Goal: Task Accomplishment & Management: Use online tool/utility

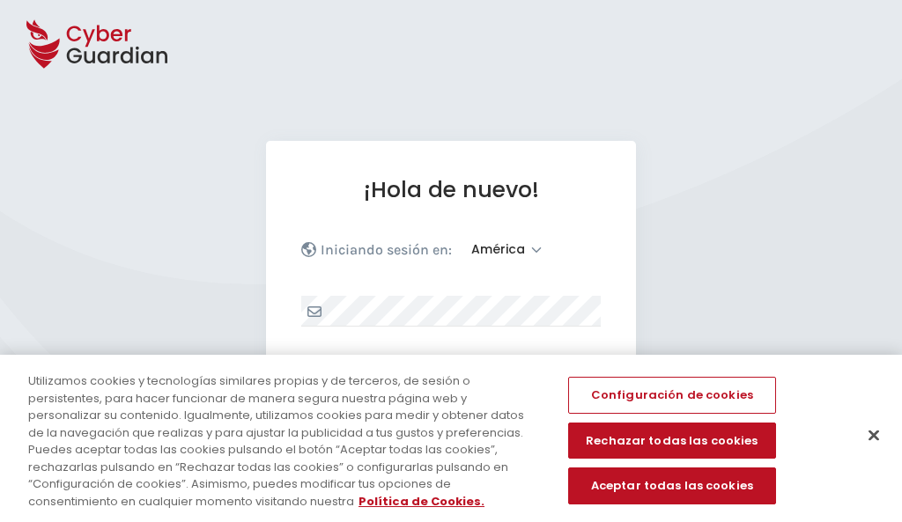
select select "América"
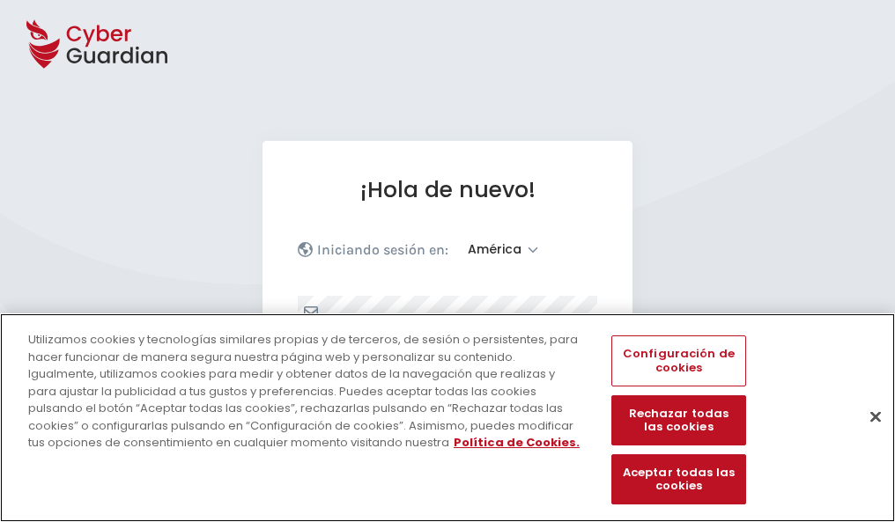
scroll to position [230, 0]
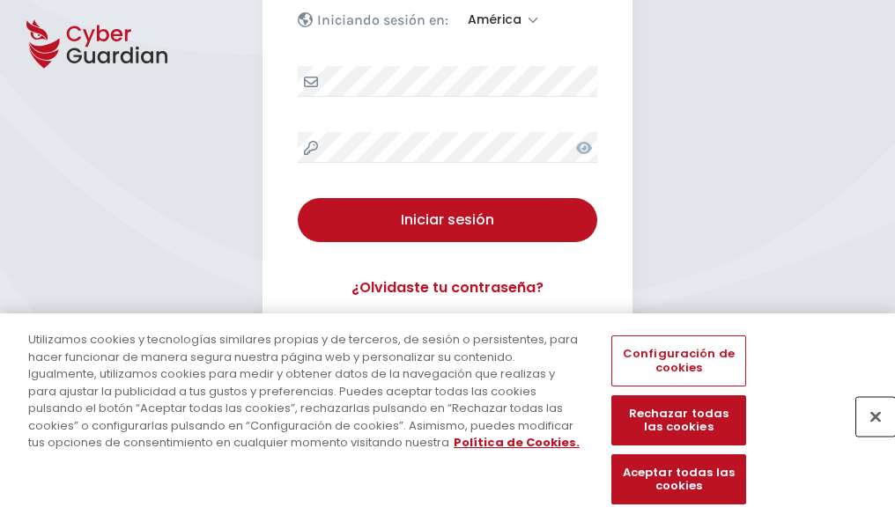
click at [867, 435] on button "Cerrar" at bounding box center [875, 416] width 39 height 39
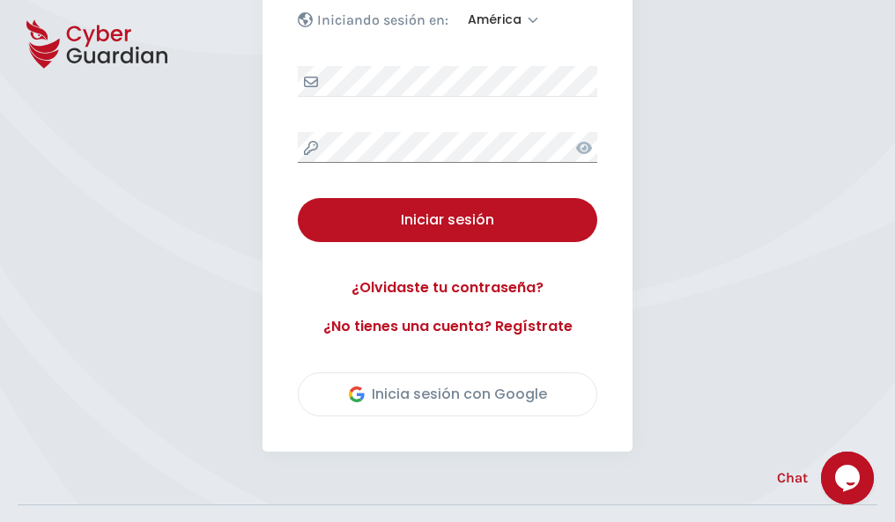
scroll to position [400, 0]
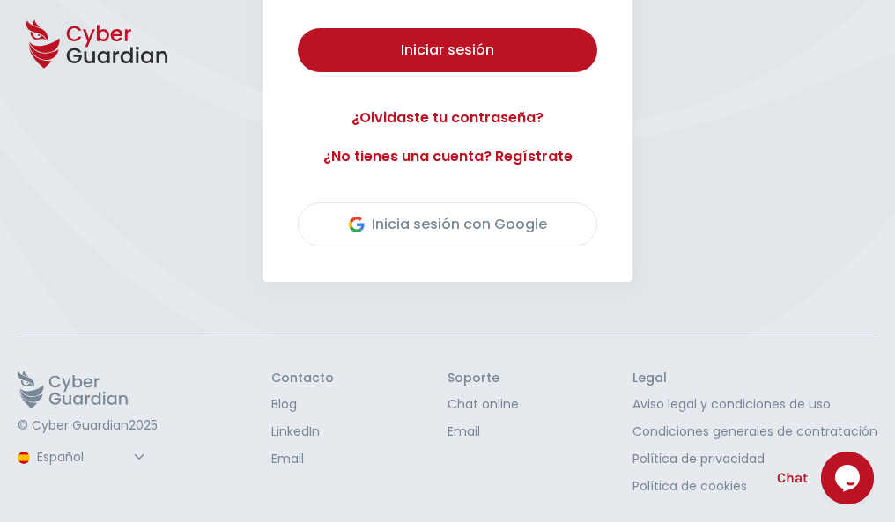
click at [298, 28] on button "Iniciar sesión" at bounding box center [448, 50] width 300 height 44
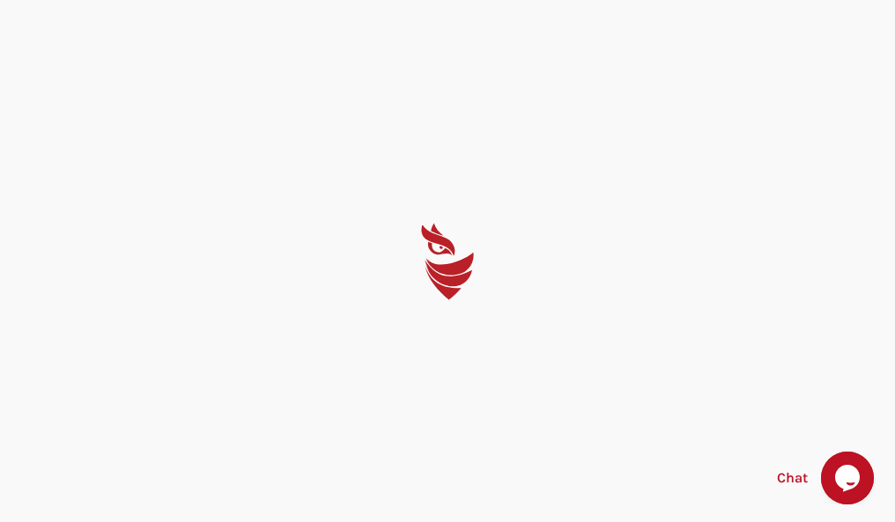
scroll to position [0, 0]
select select "Português (BR)"
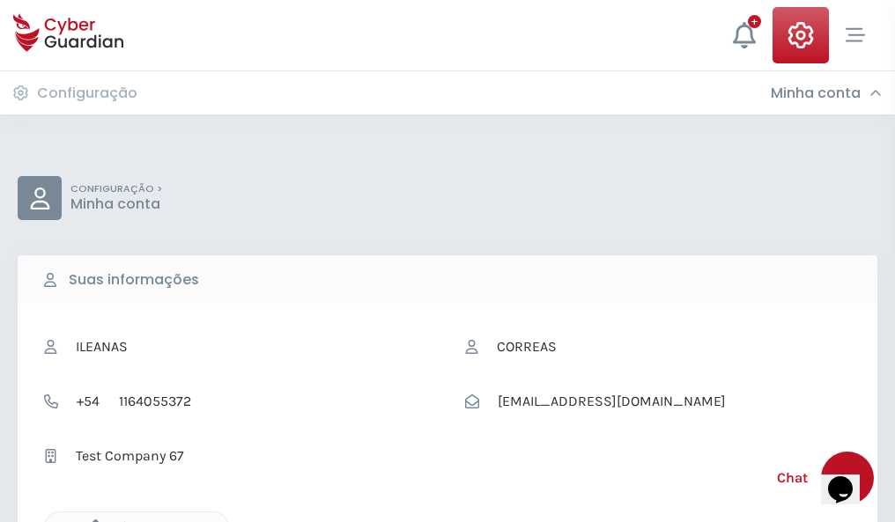
click at [91, 521] on icon "button" at bounding box center [91, 527] width 15 height 15
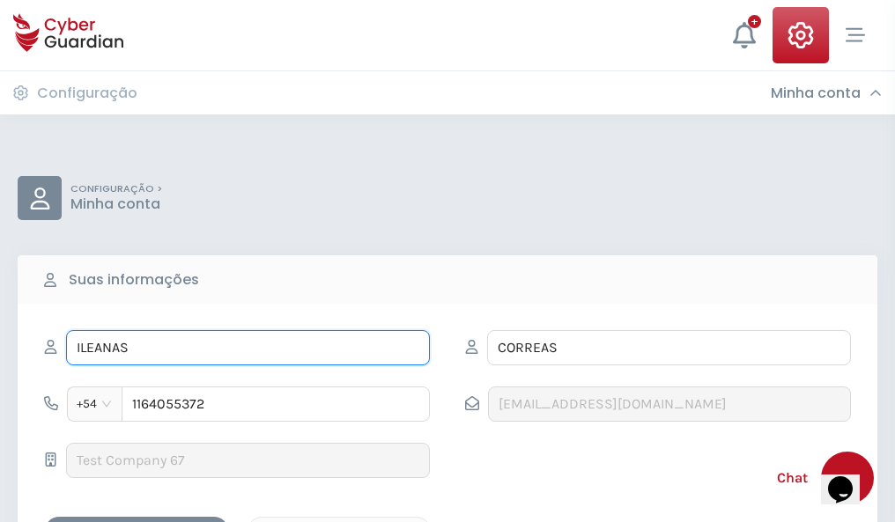
click at [248, 348] on input "ILEANAS" at bounding box center [248, 347] width 364 height 35
type input "I"
type input "Crescencia"
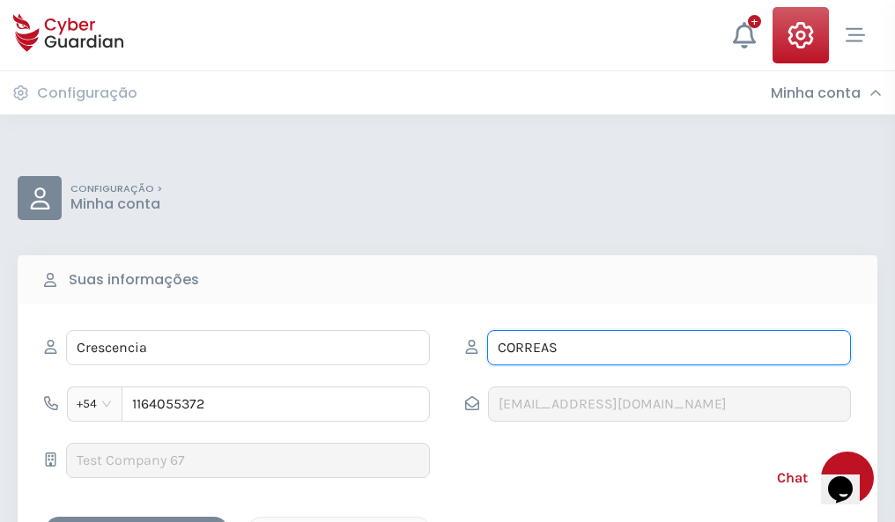
click at [669, 348] on input "CORREAS" at bounding box center [669, 347] width 364 height 35
type input "C"
type input "Angulo"
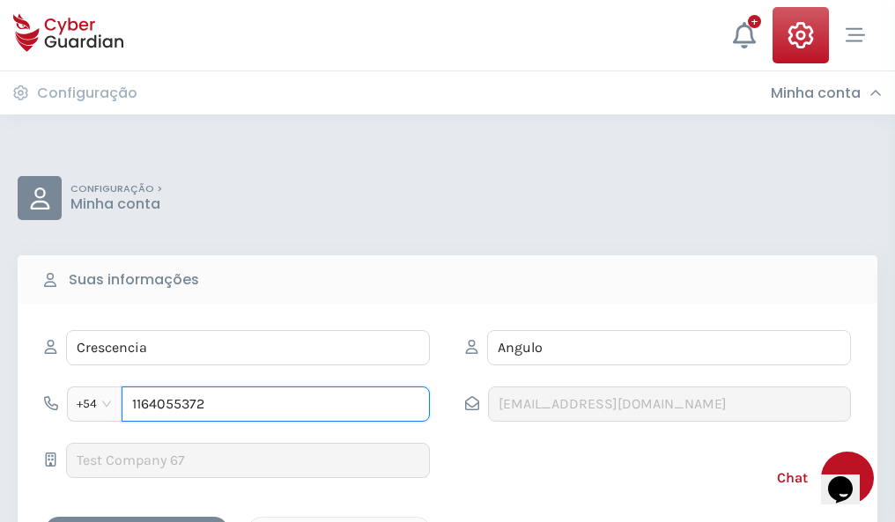
click at [276, 404] on input "1164055372" at bounding box center [276, 404] width 308 height 35
type input "1"
type input "4828329500"
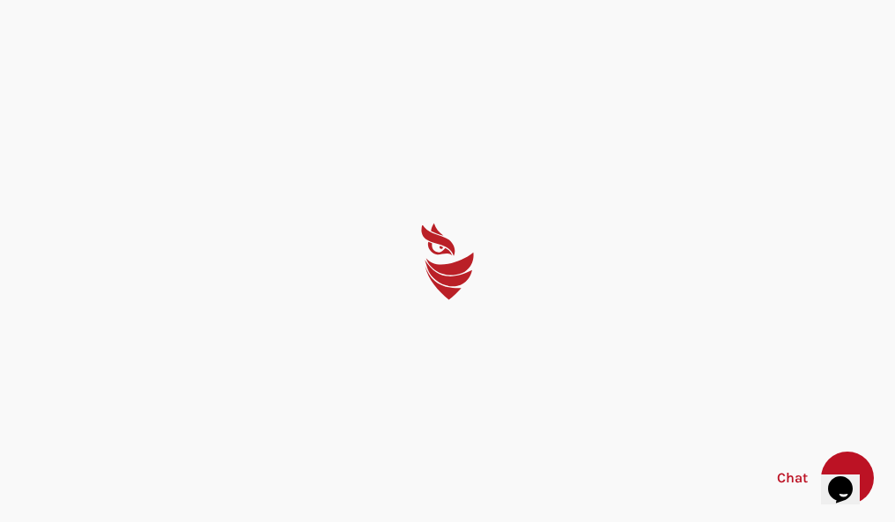
select select "Português (BR)"
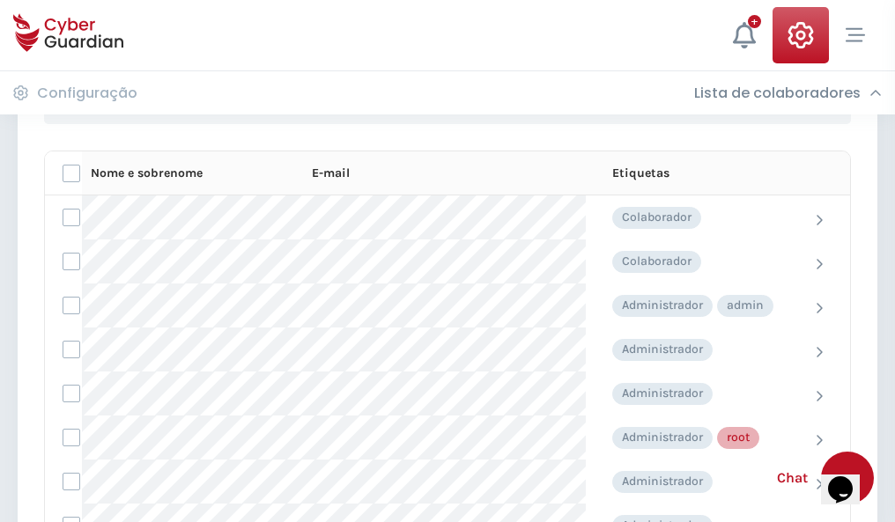
scroll to position [886, 0]
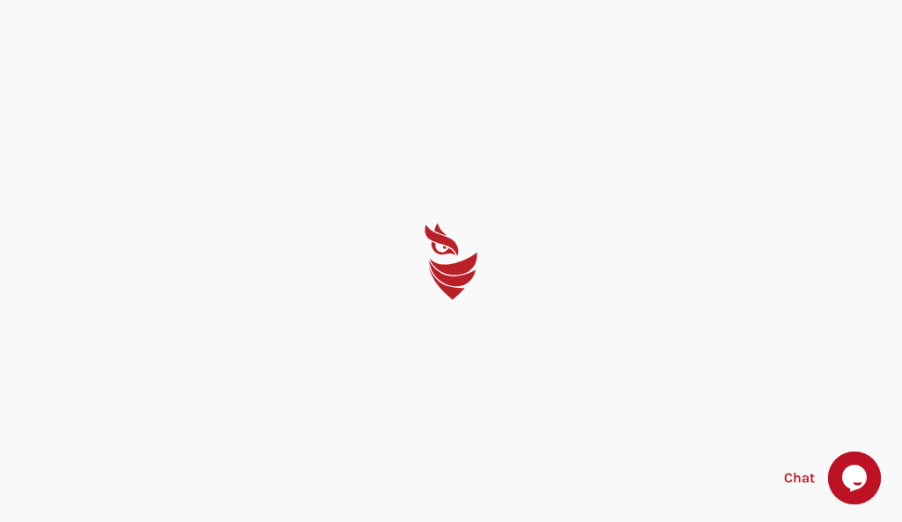
select select "Português (BR)"
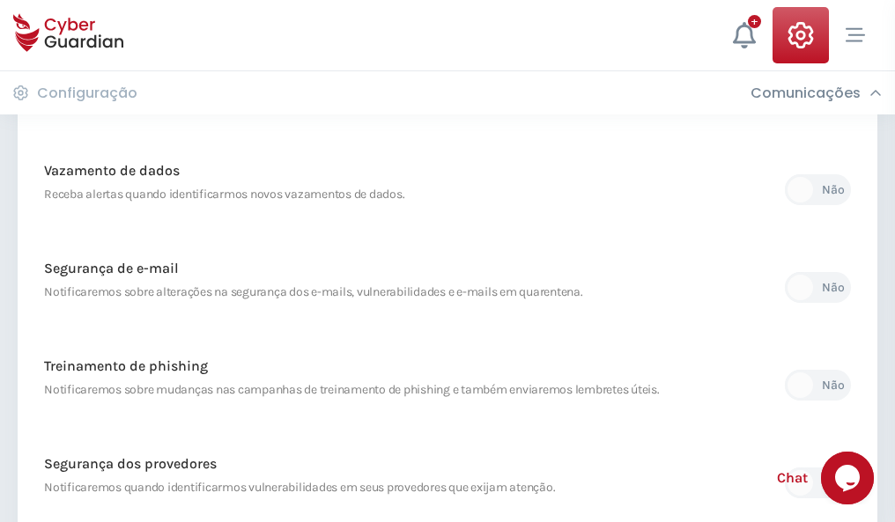
scroll to position [928, 0]
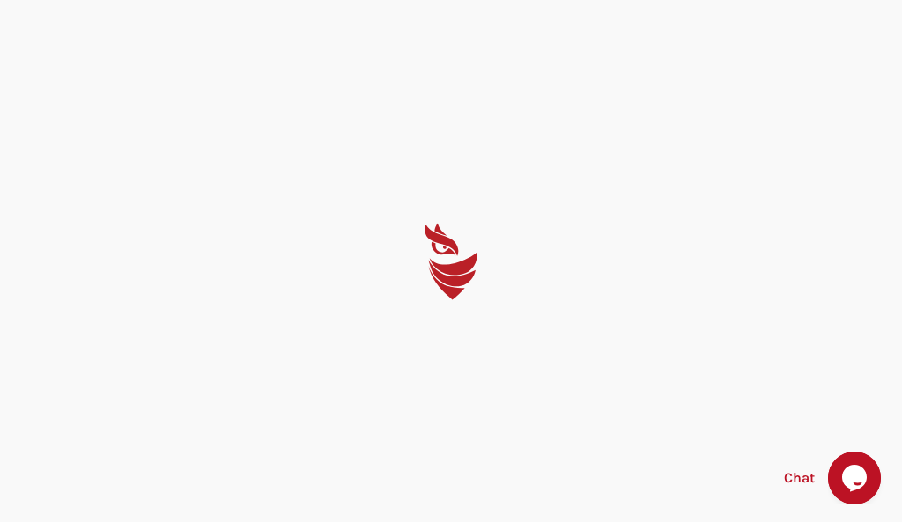
select select "Português (BR)"
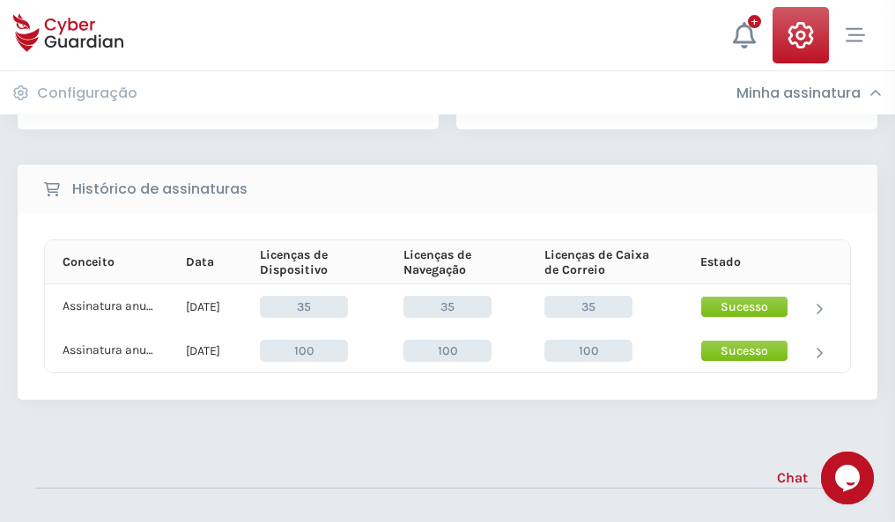
scroll to position [491, 0]
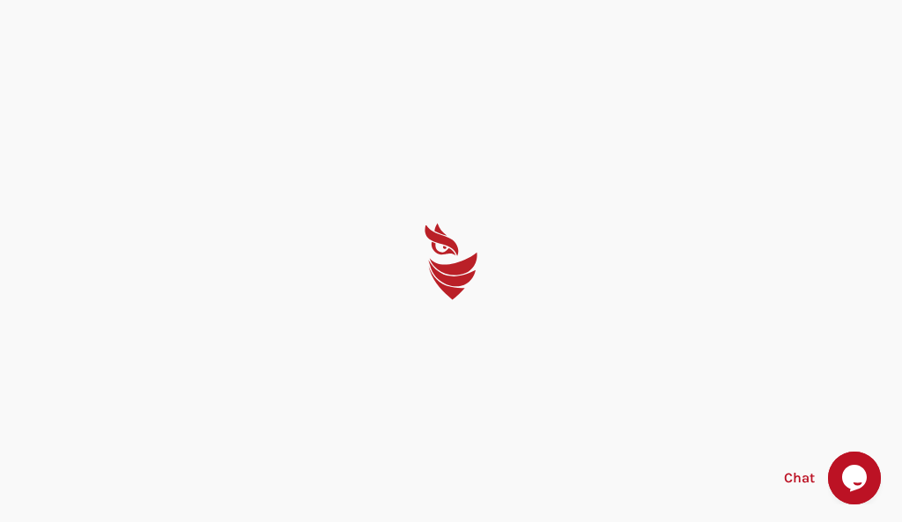
select select "Português (BR)"
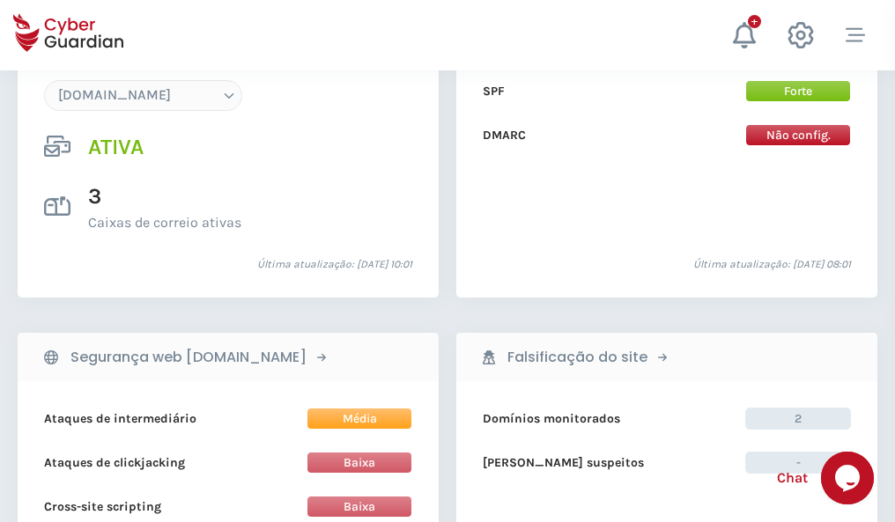
scroll to position [1876, 0]
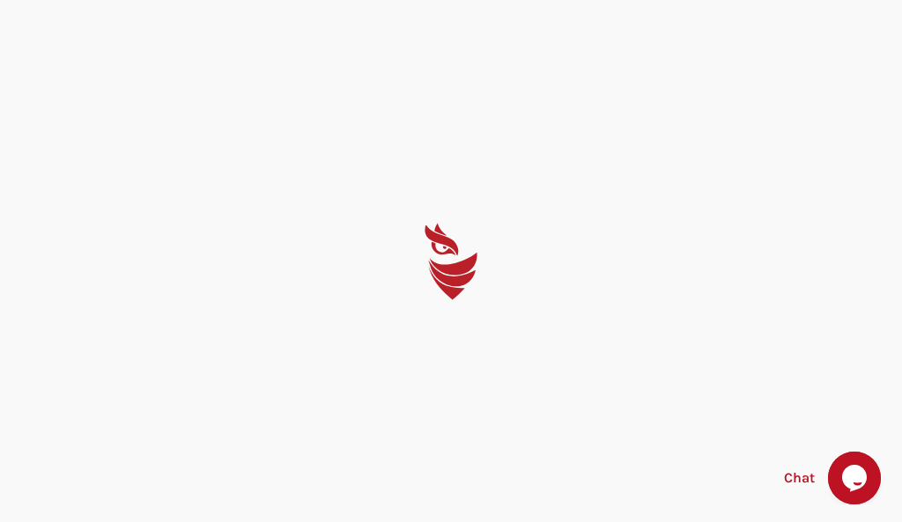
select select "Português (BR)"
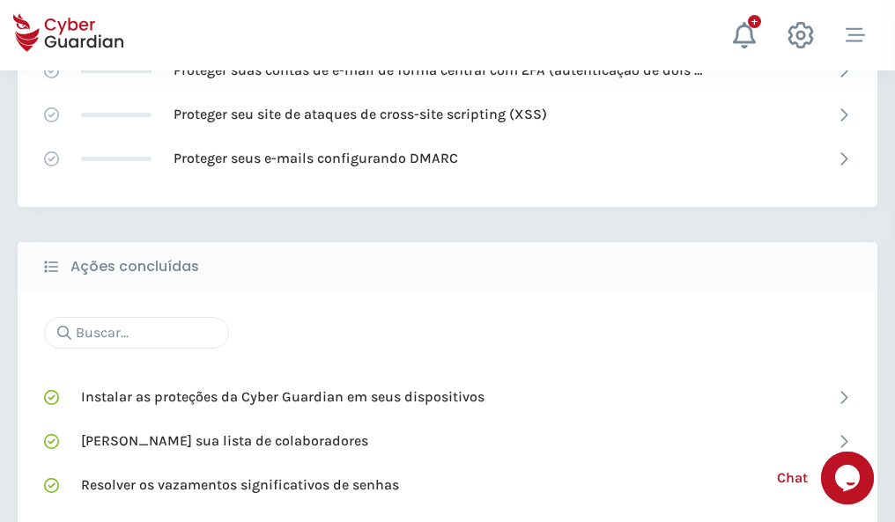
scroll to position [1173, 0]
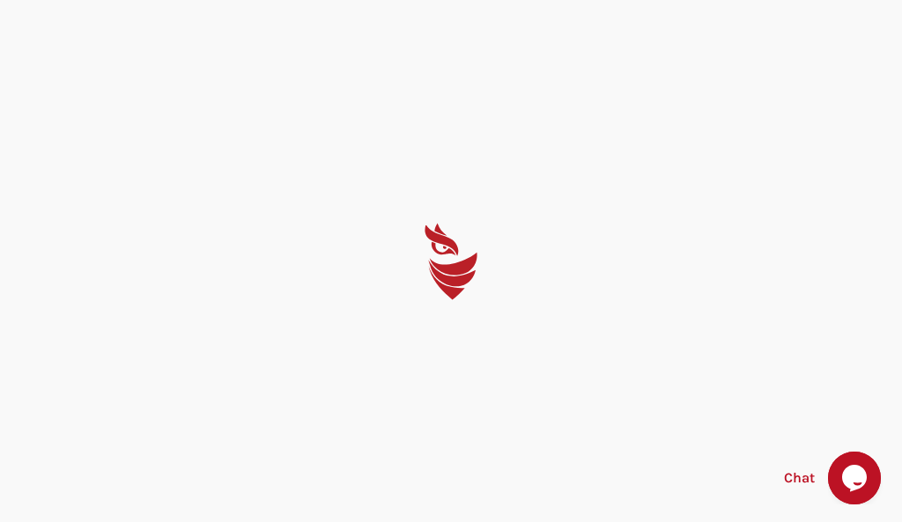
select select "Português (BR)"
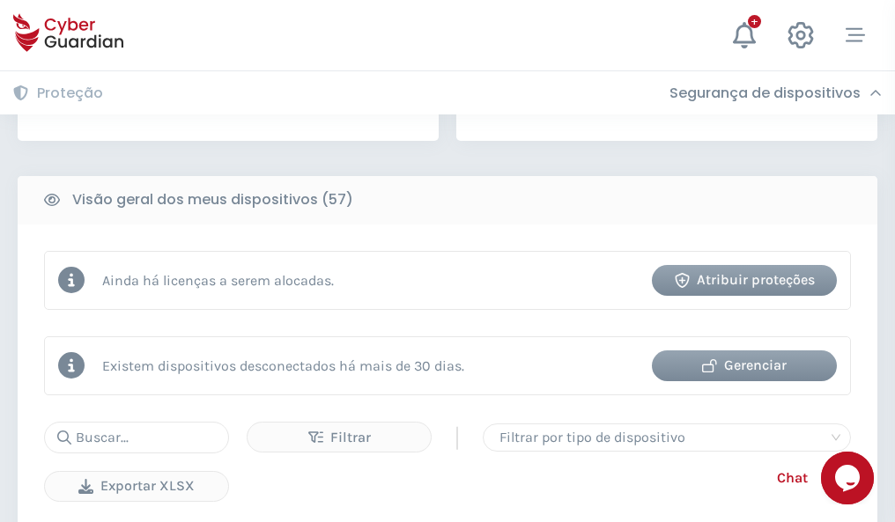
scroll to position [1728, 0]
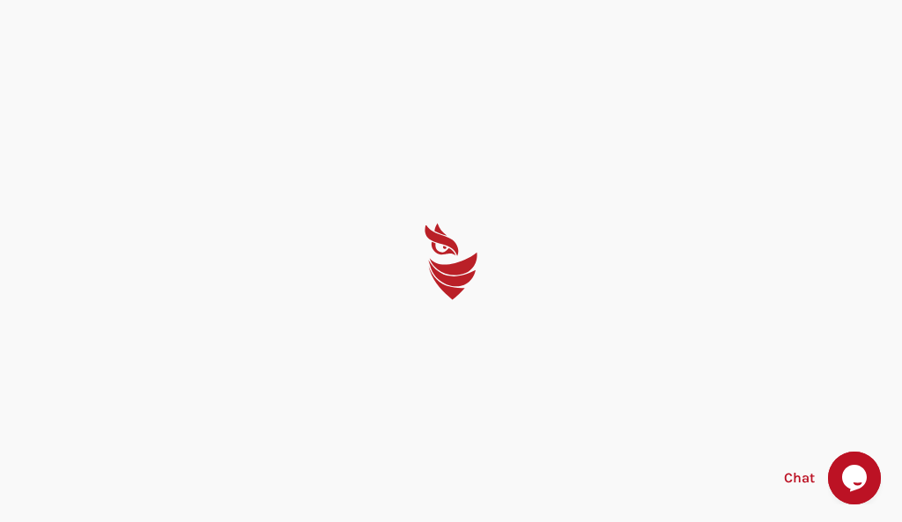
select select "Português (BR)"
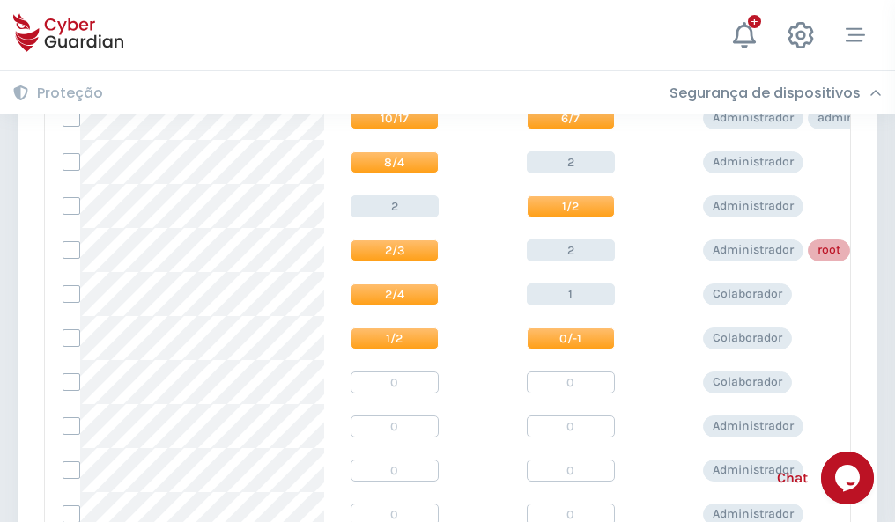
scroll to position [888, 0]
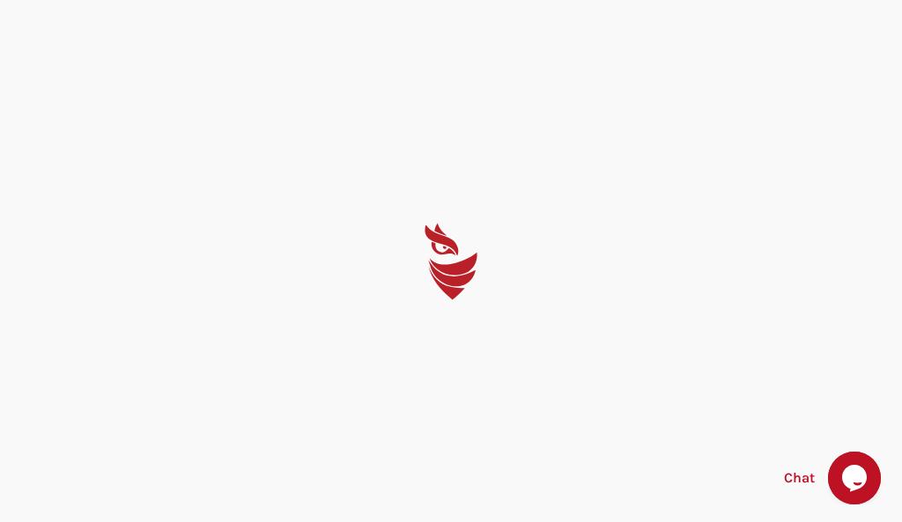
select select "Português (BR)"
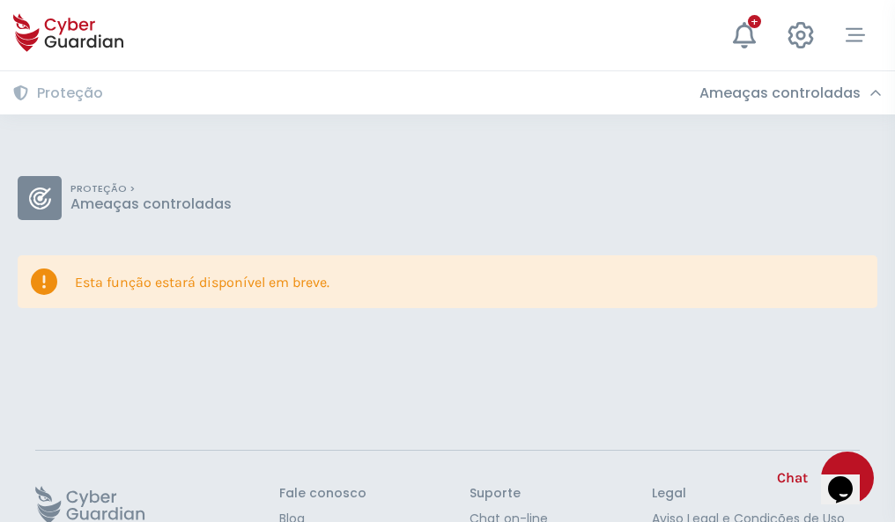
scroll to position [115, 0]
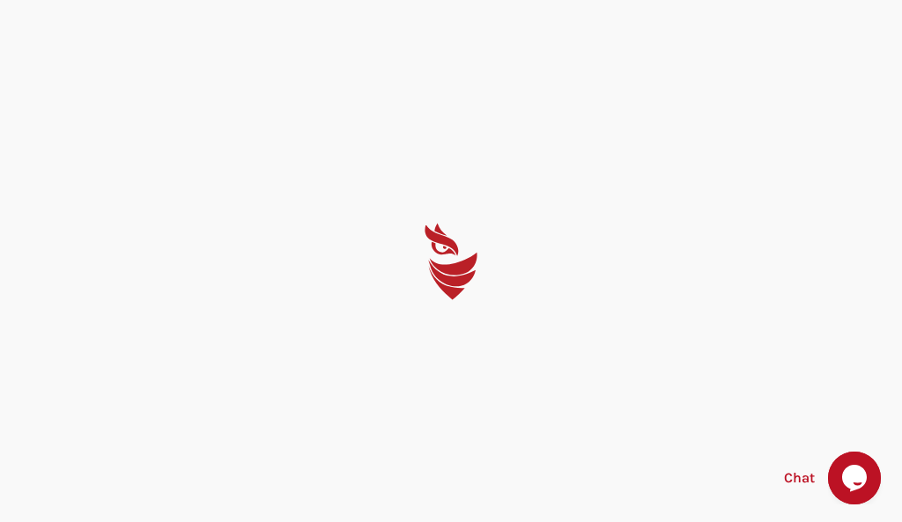
select select "Português (BR)"
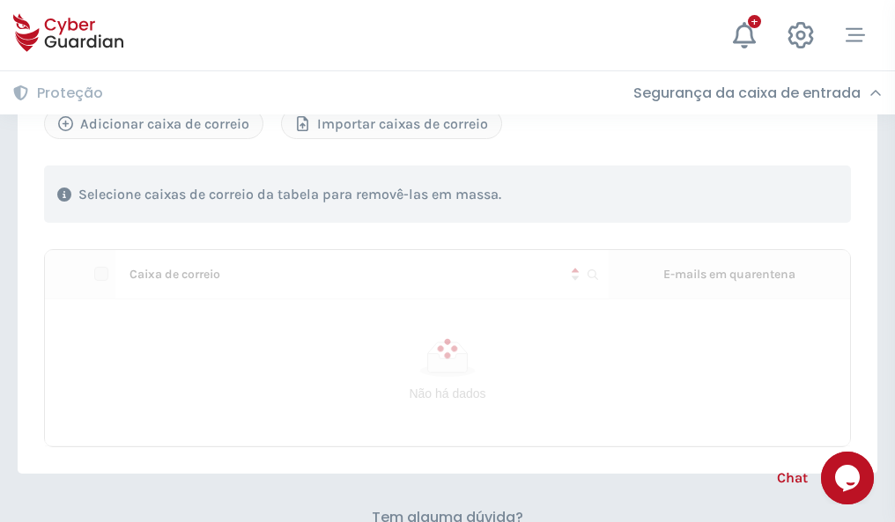
scroll to position [754, 0]
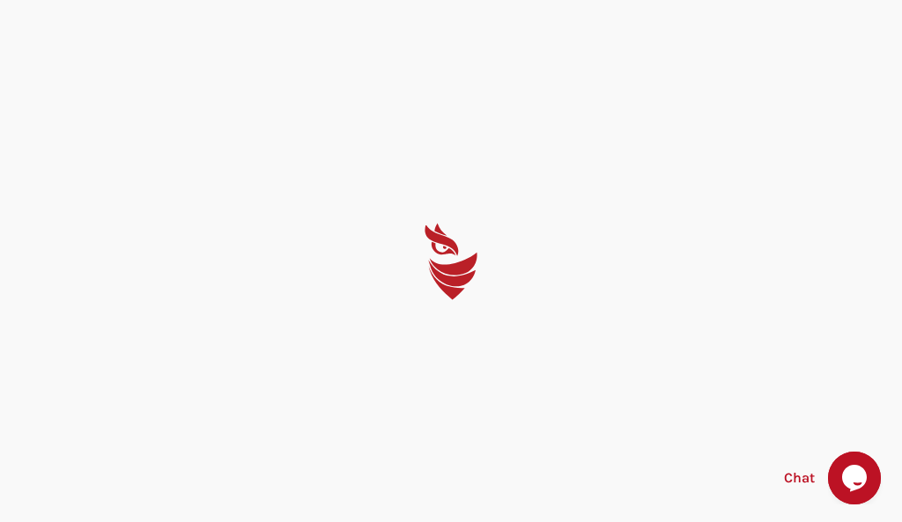
select select "Português (BR)"
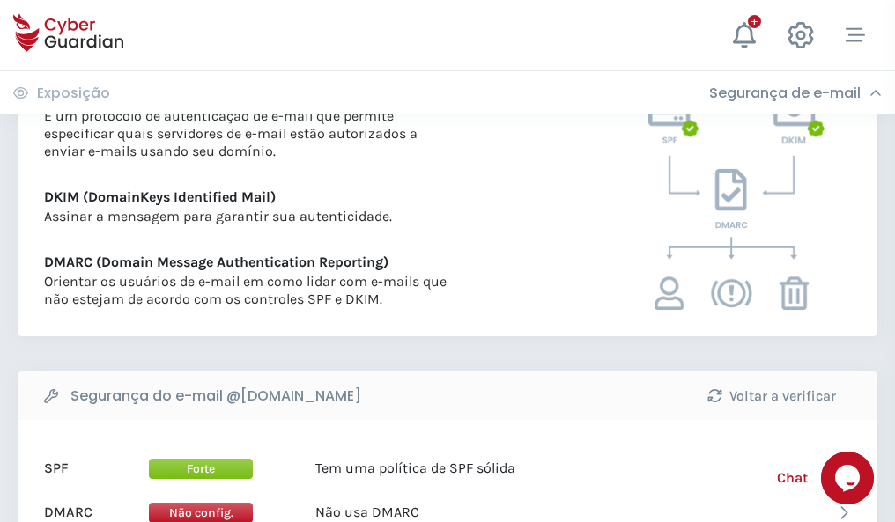
scroll to position [951, 0]
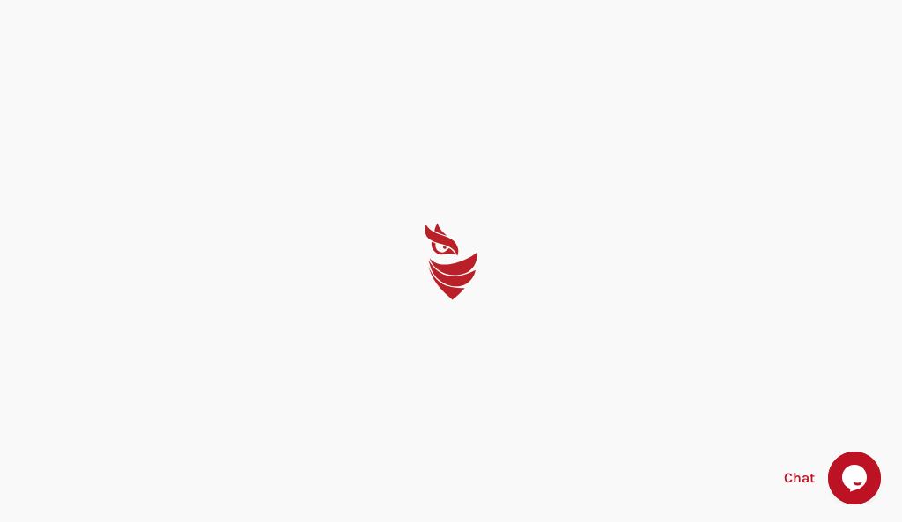
select select "Português (BR)"
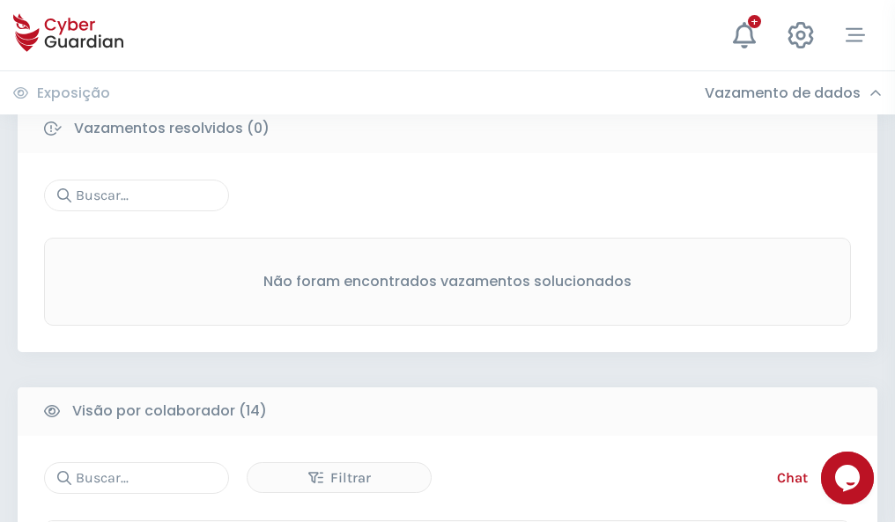
scroll to position [1591, 0]
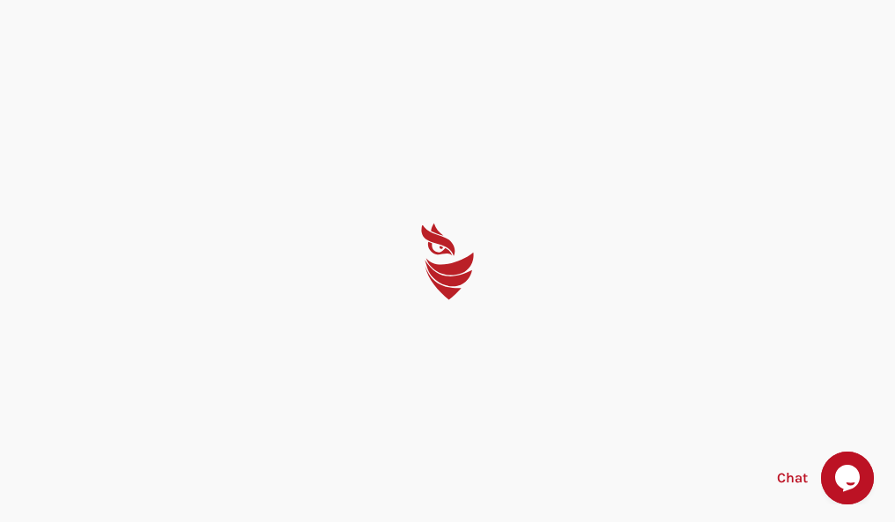
select select "Português (BR)"
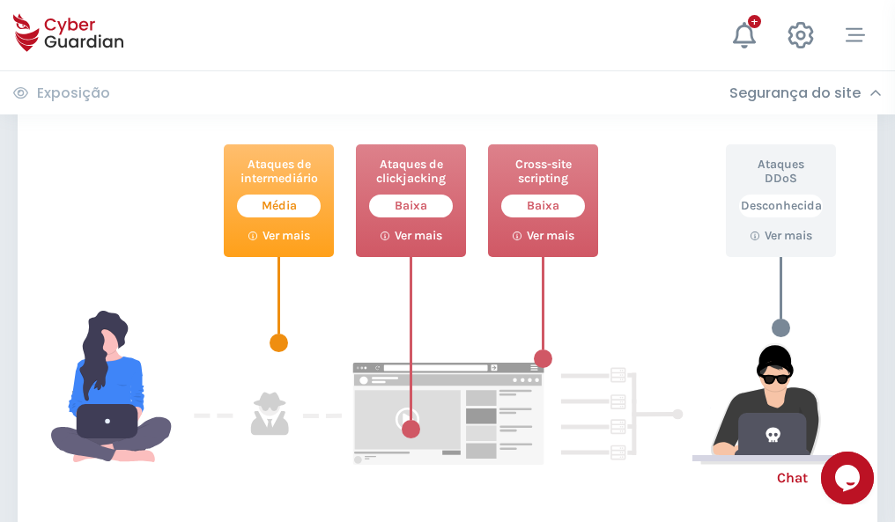
scroll to position [959, 0]
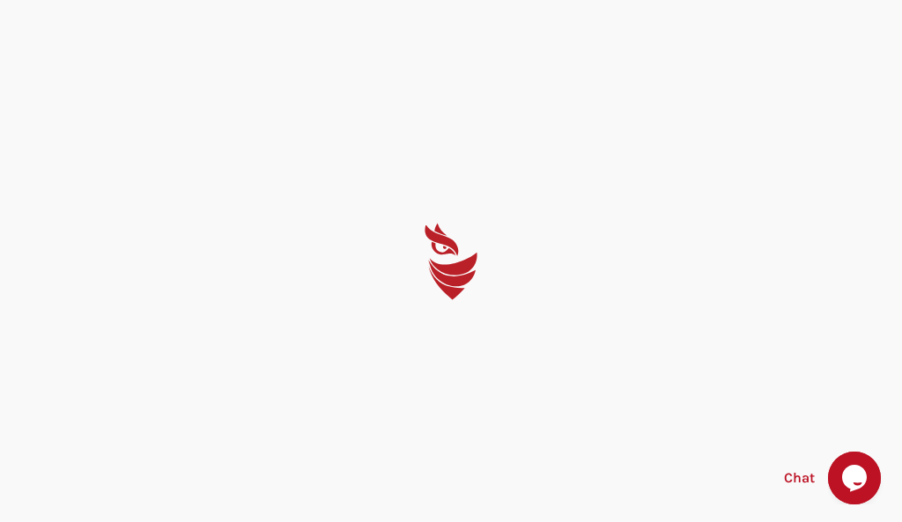
select select "Português (BR)"
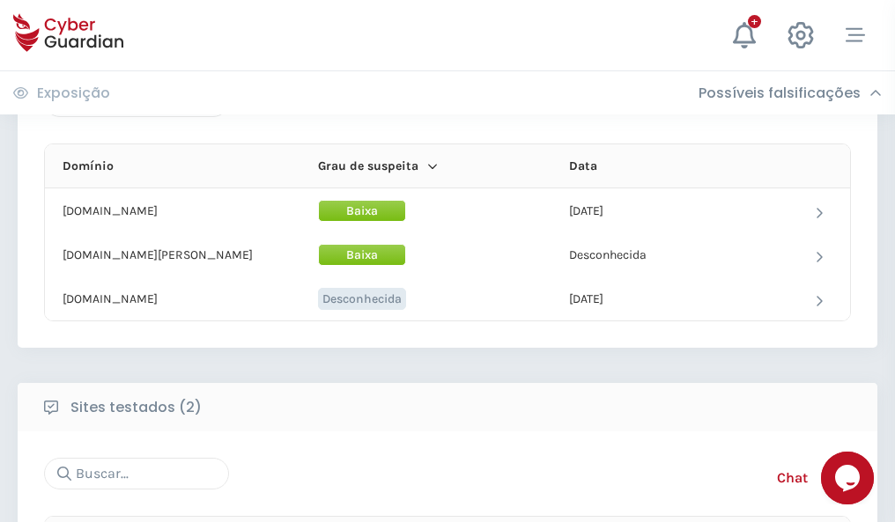
scroll to position [1057, 0]
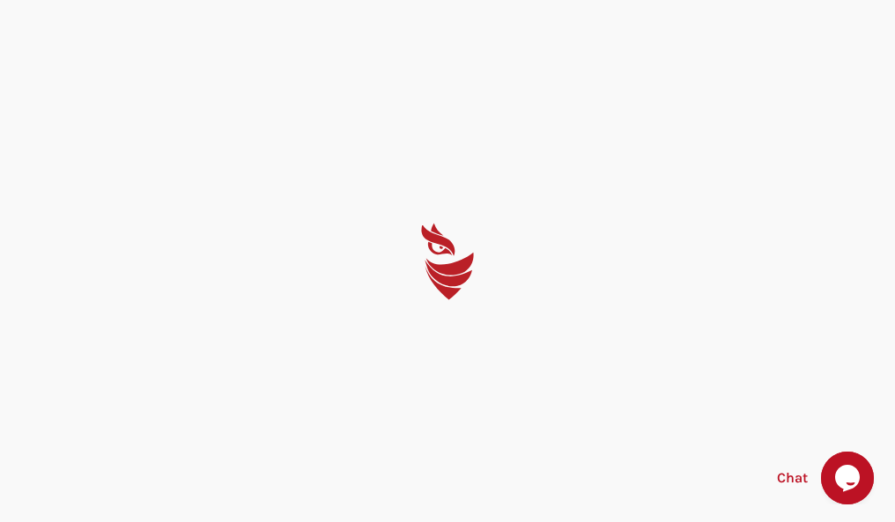
select select "Português (BR)"
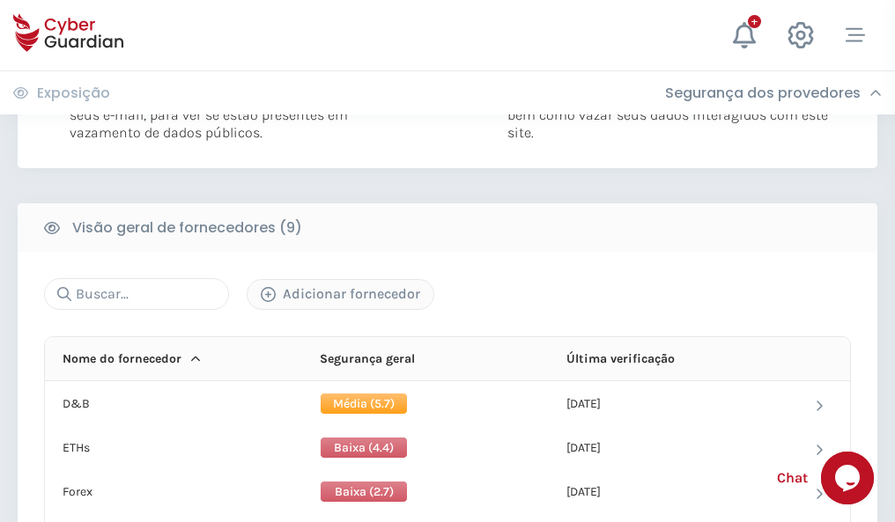
scroll to position [1250, 0]
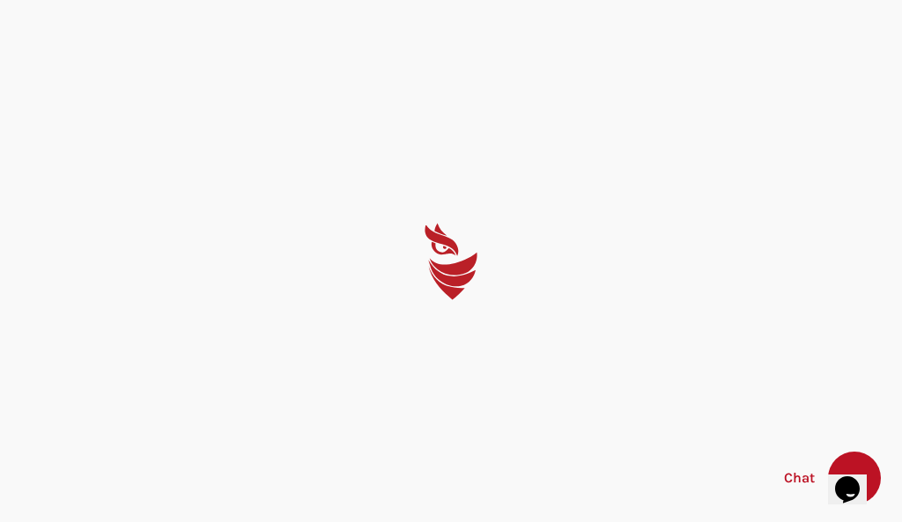
select select "Português (BR)"
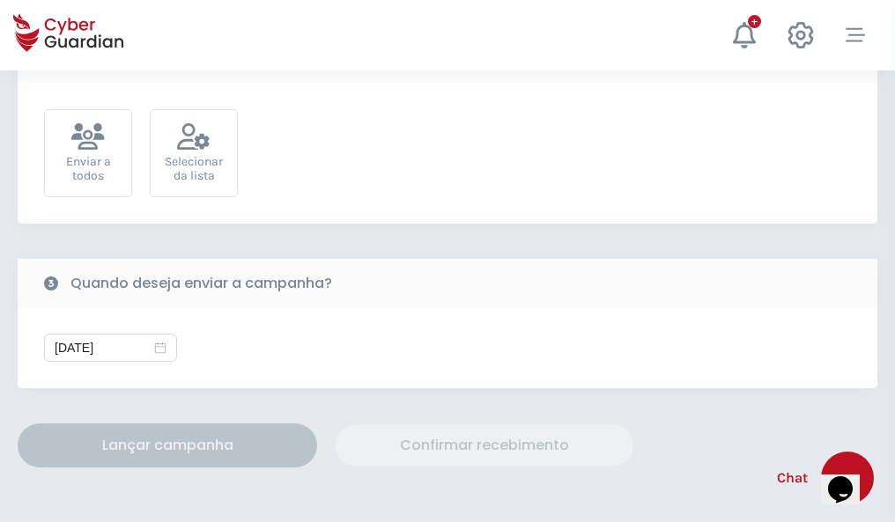
scroll to position [645, 0]
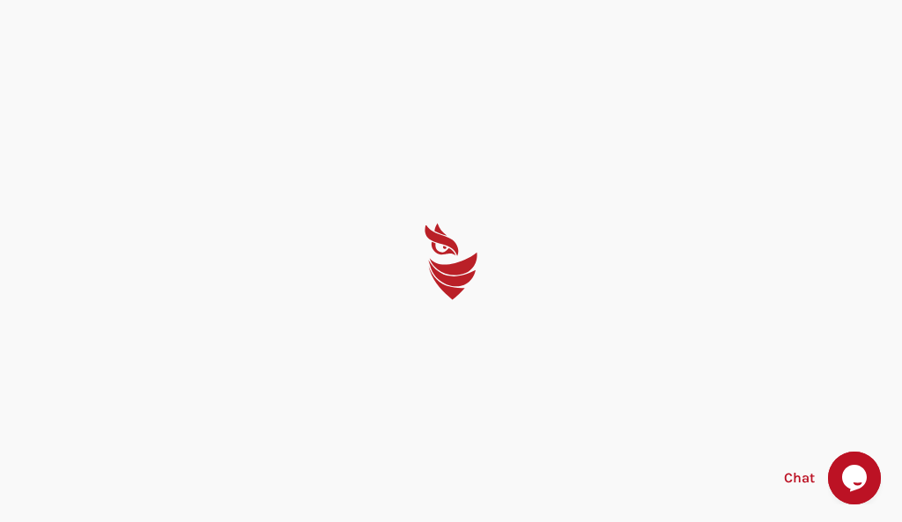
select select "Português (BR)"
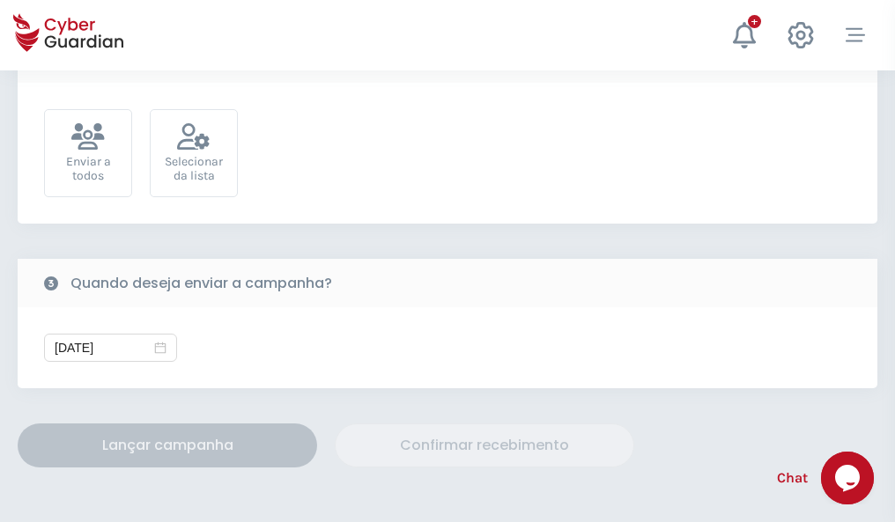
scroll to position [645, 0]
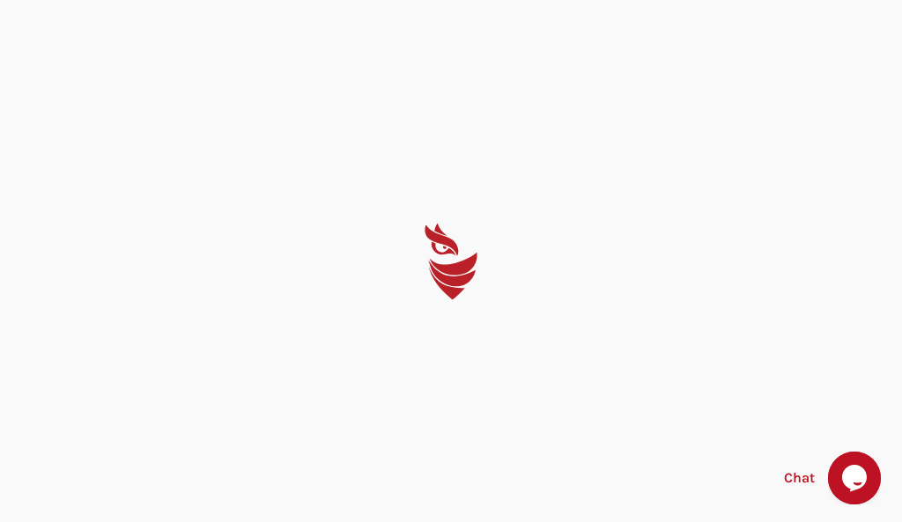
select select "Português (BR)"
